Goal: Task Accomplishment & Management: Manage account settings

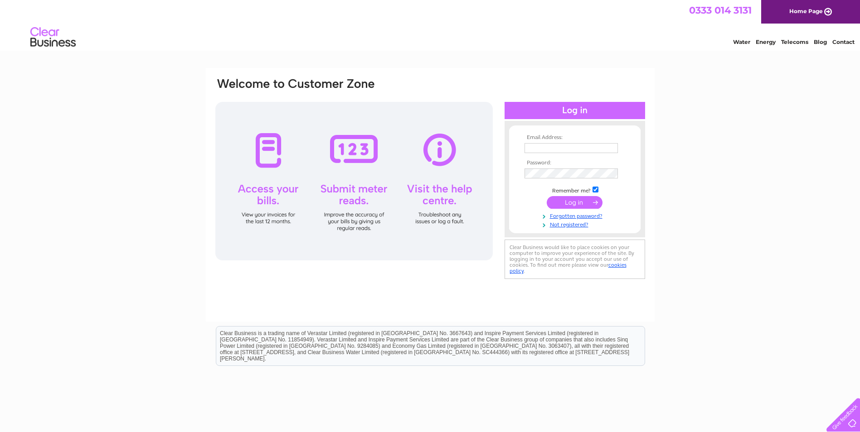
type input "kirsty.mckenzie@sobencc.com"
click at [573, 204] on input "submit" at bounding box center [574, 202] width 56 height 13
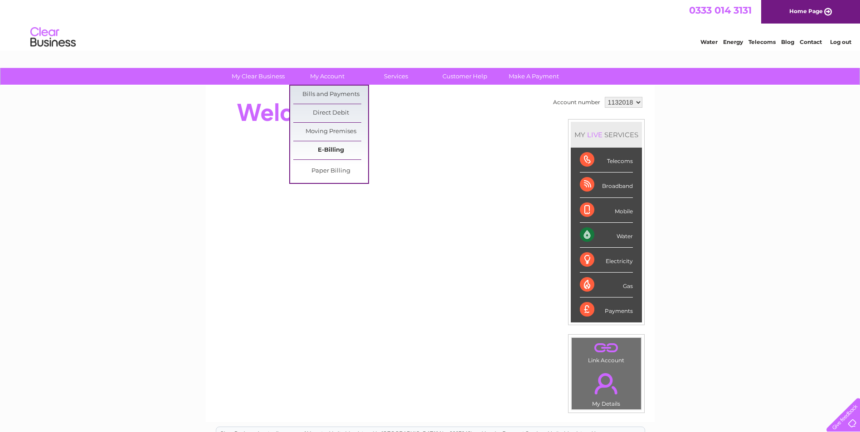
click at [321, 145] on link "E-Billing" at bounding box center [330, 150] width 75 height 18
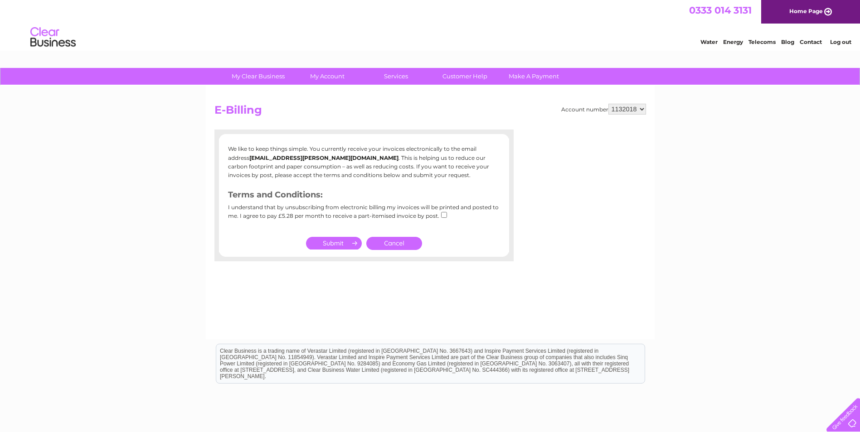
click at [443, 215] on input "checkbox" at bounding box center [444, 215] width 6 height 6
checkbox input "true"
click at [336, 241] on input "submit" at bounding box center [334, 243] width 56 height 13
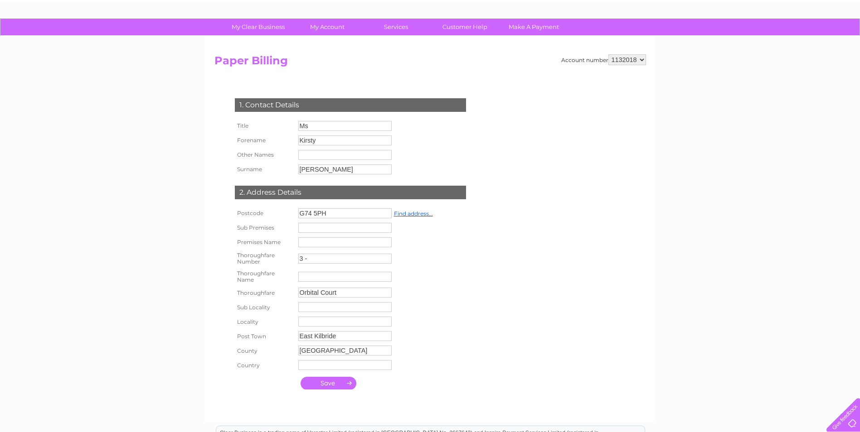
scroll to position [45, 0]
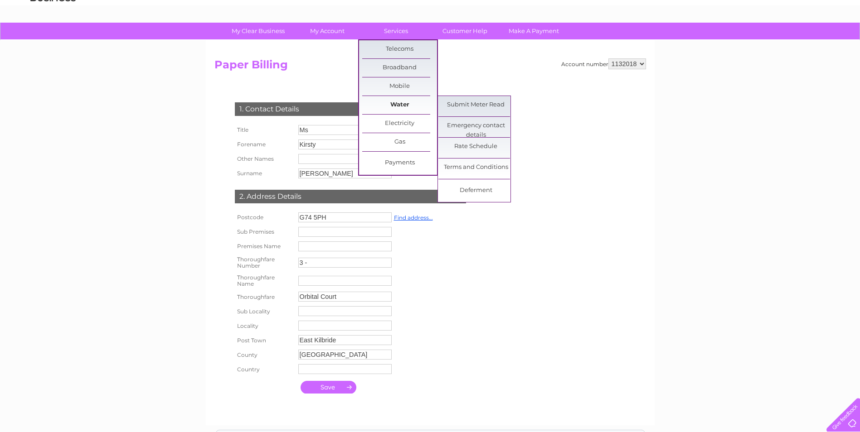
click at [397, 101] on link "Water" at bounding box center [399, 105] width 75 height 18
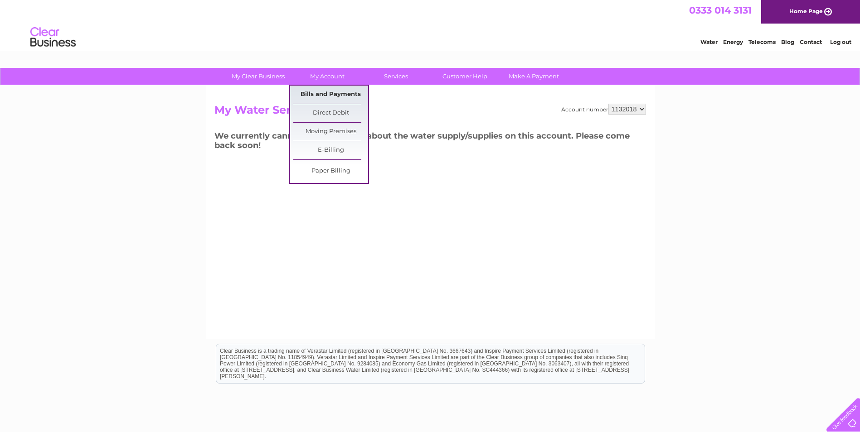
click at [329, 90] on link "Bills and Payments" at bounding box center [330, 95] width 75 height 18
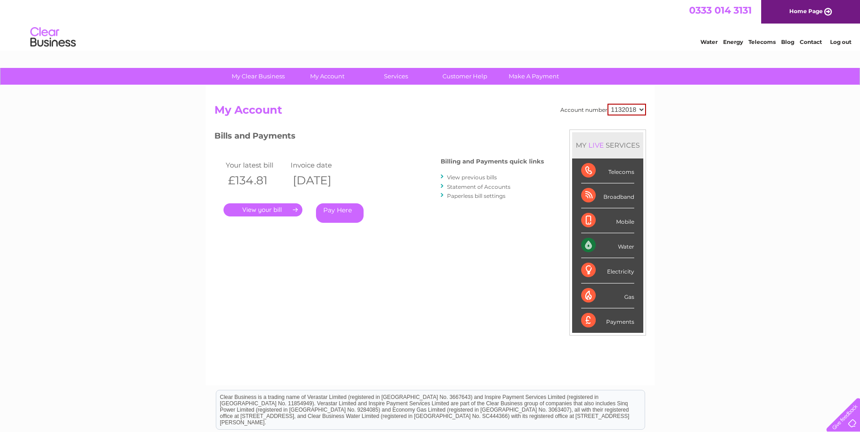
click at [262, 208] on link "." at bounding box center [262, 209] width 79 height 13
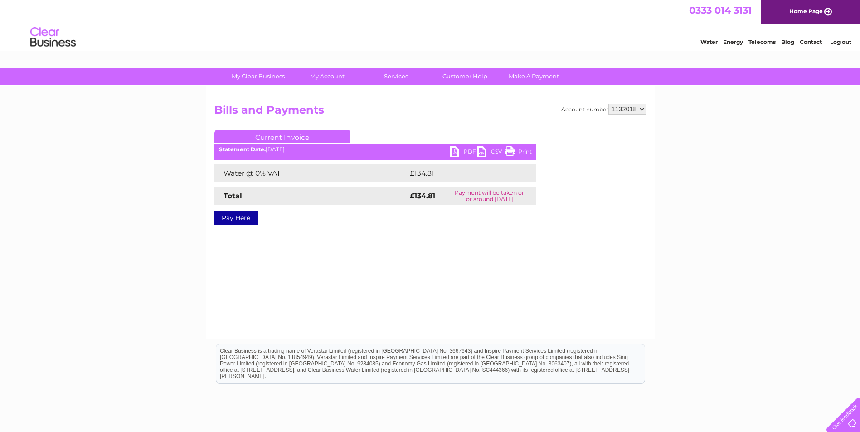
click at [468, 152] on link "PDF" at bounding box center [463, 152] width 27 height 13
